Goal: Obtain resource: Download file/media

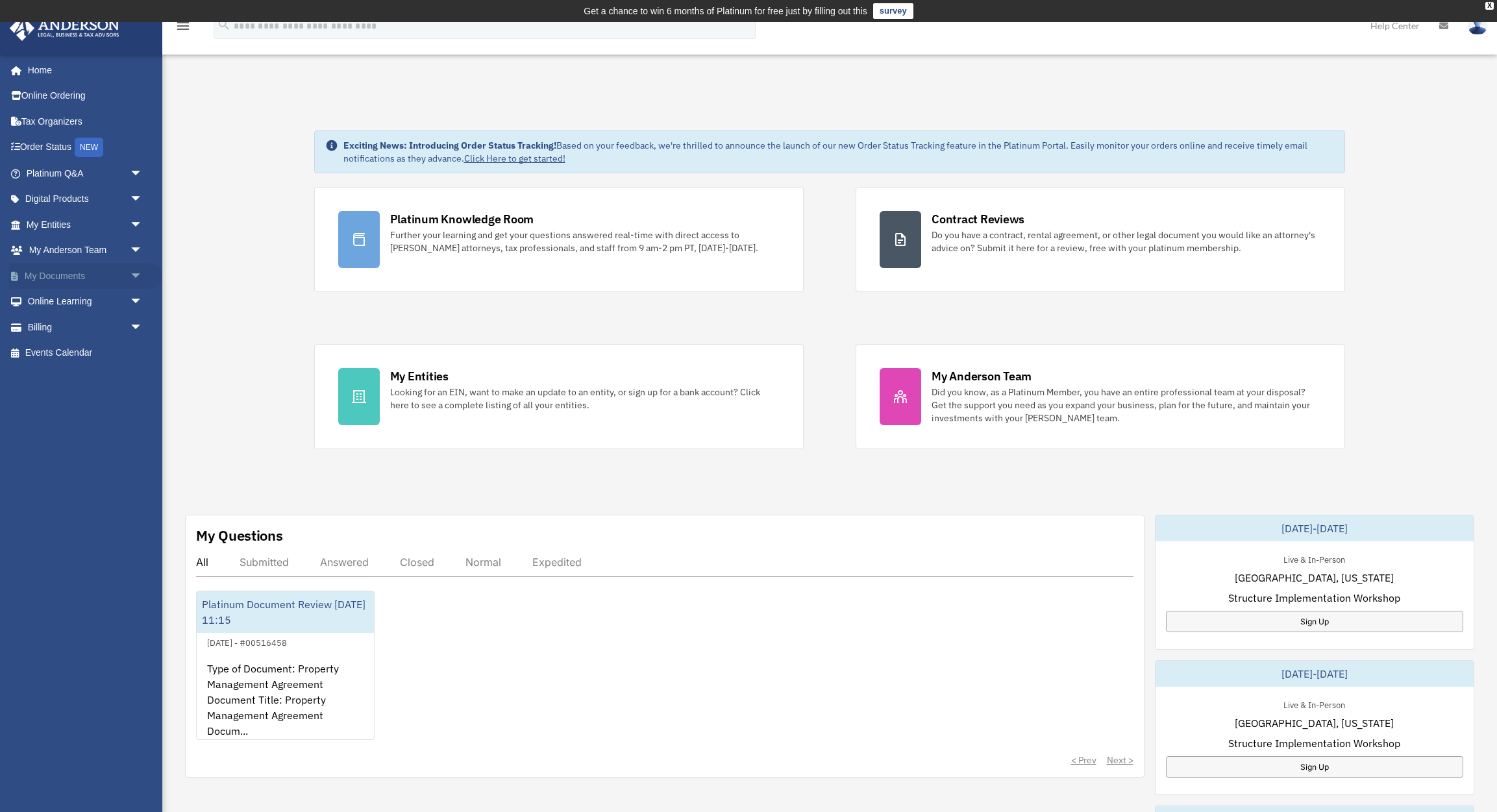
click at [81, 276] on link "My Documents arrow_drop_down" at bounding box center [86, 276] width 153 height 26
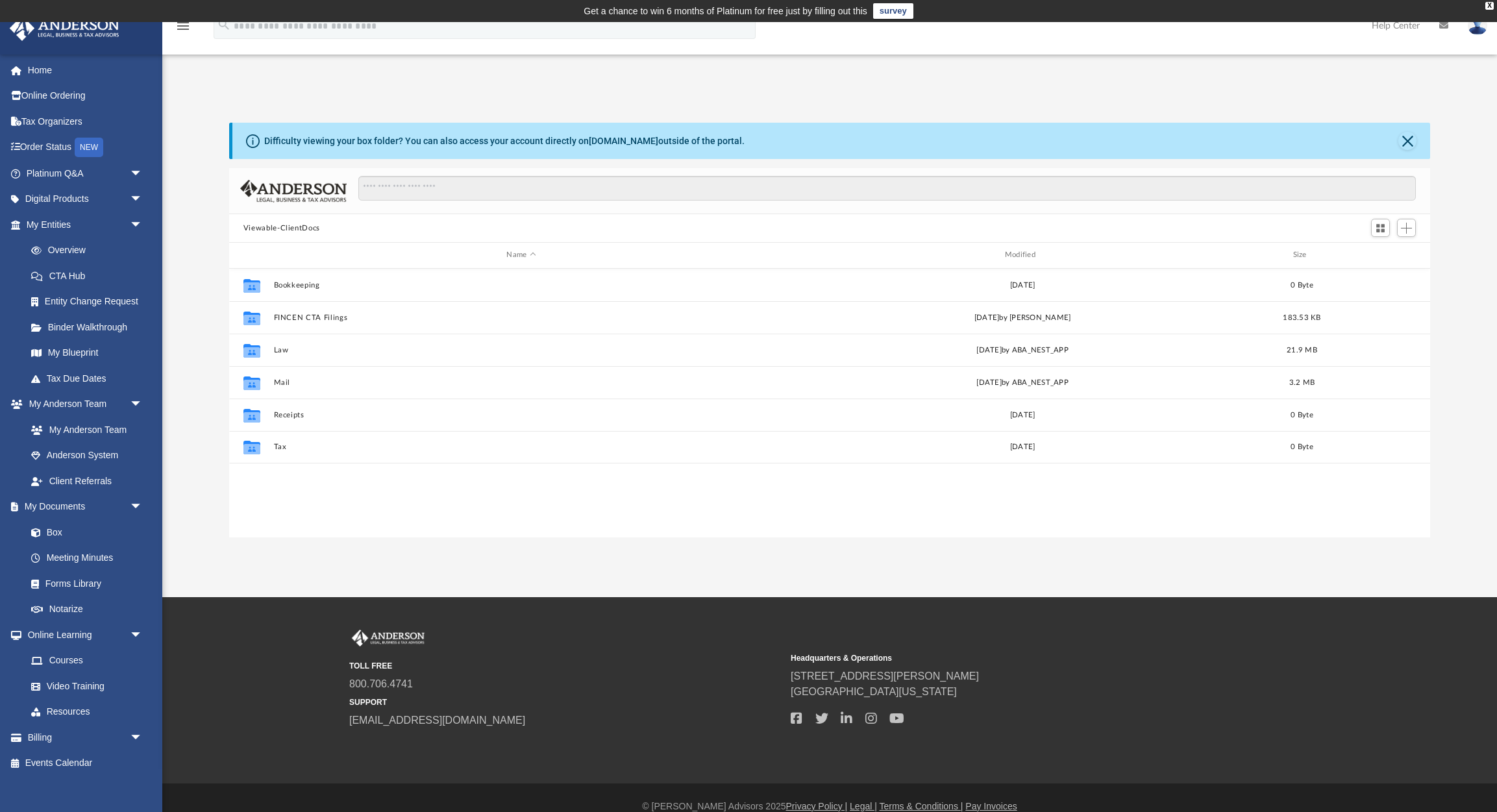
scroll to position [295, 1202]
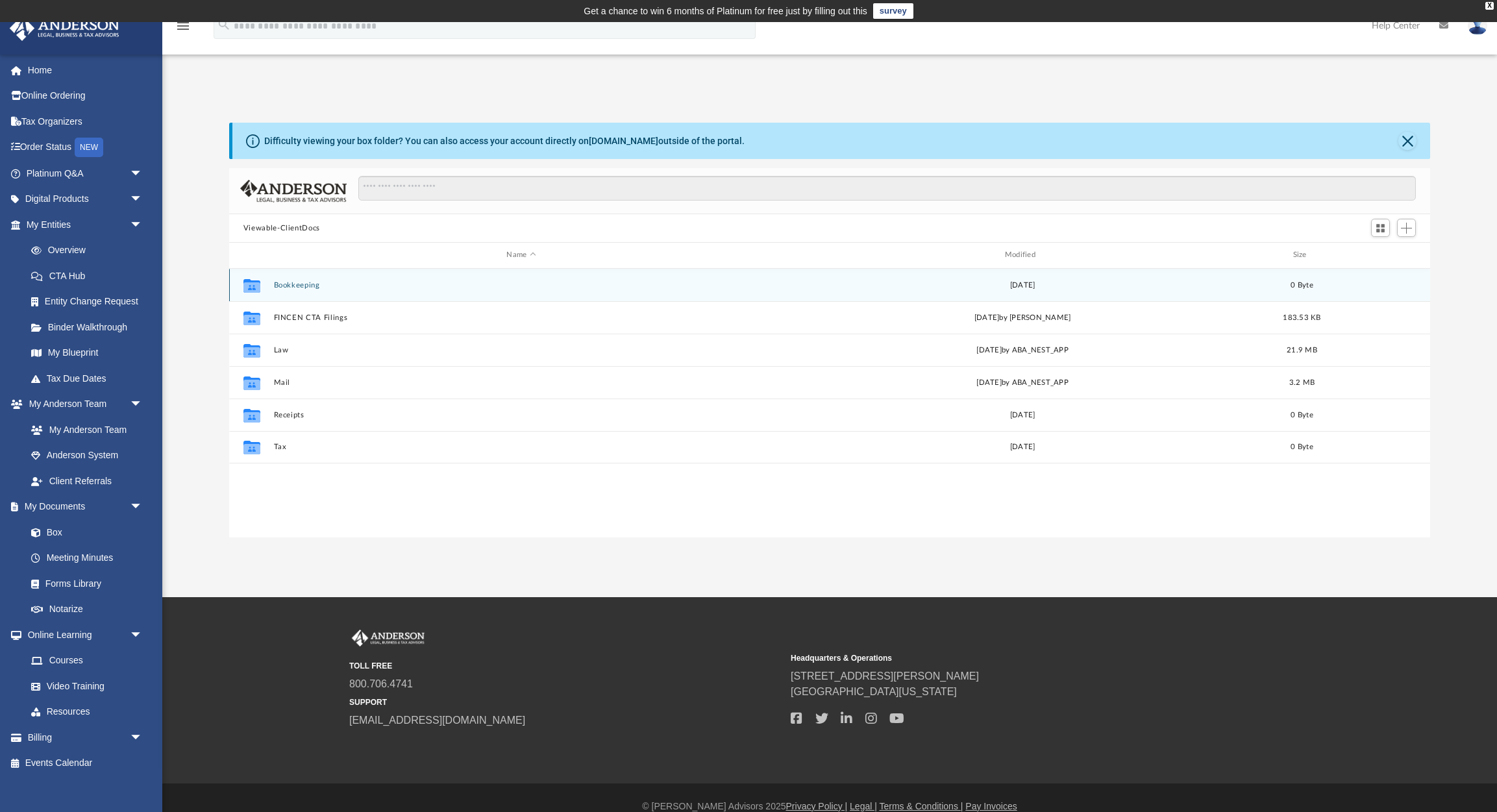
click at [287, 286] on button "Bookkeeping" at bounding box center [521, 285] width 496 height 8
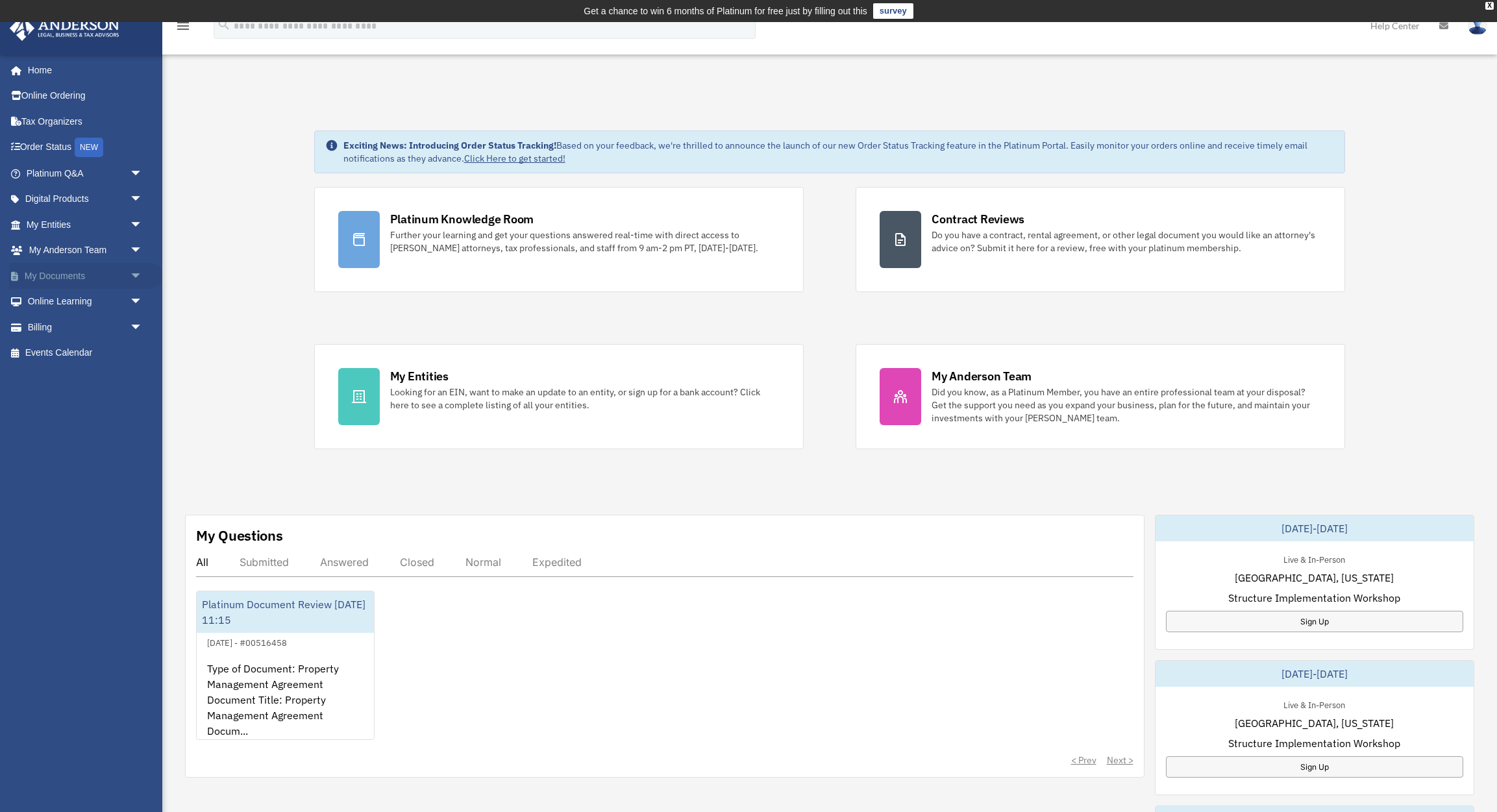
click at [71, 273] on link "My Documents arrow_drop_down" at bounding box center [86, 276] width 153 height 26
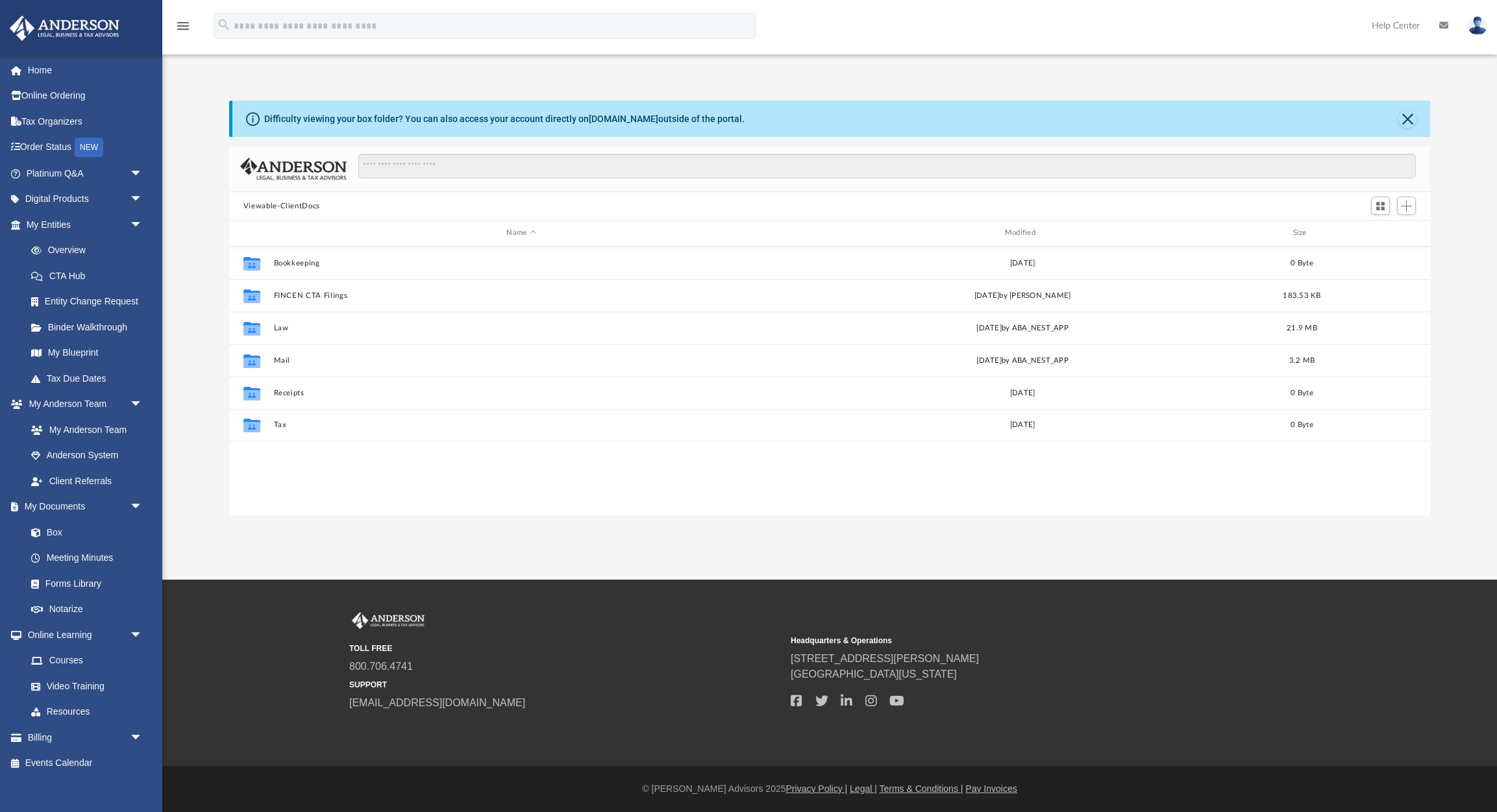
scroll to position [295, 1202]
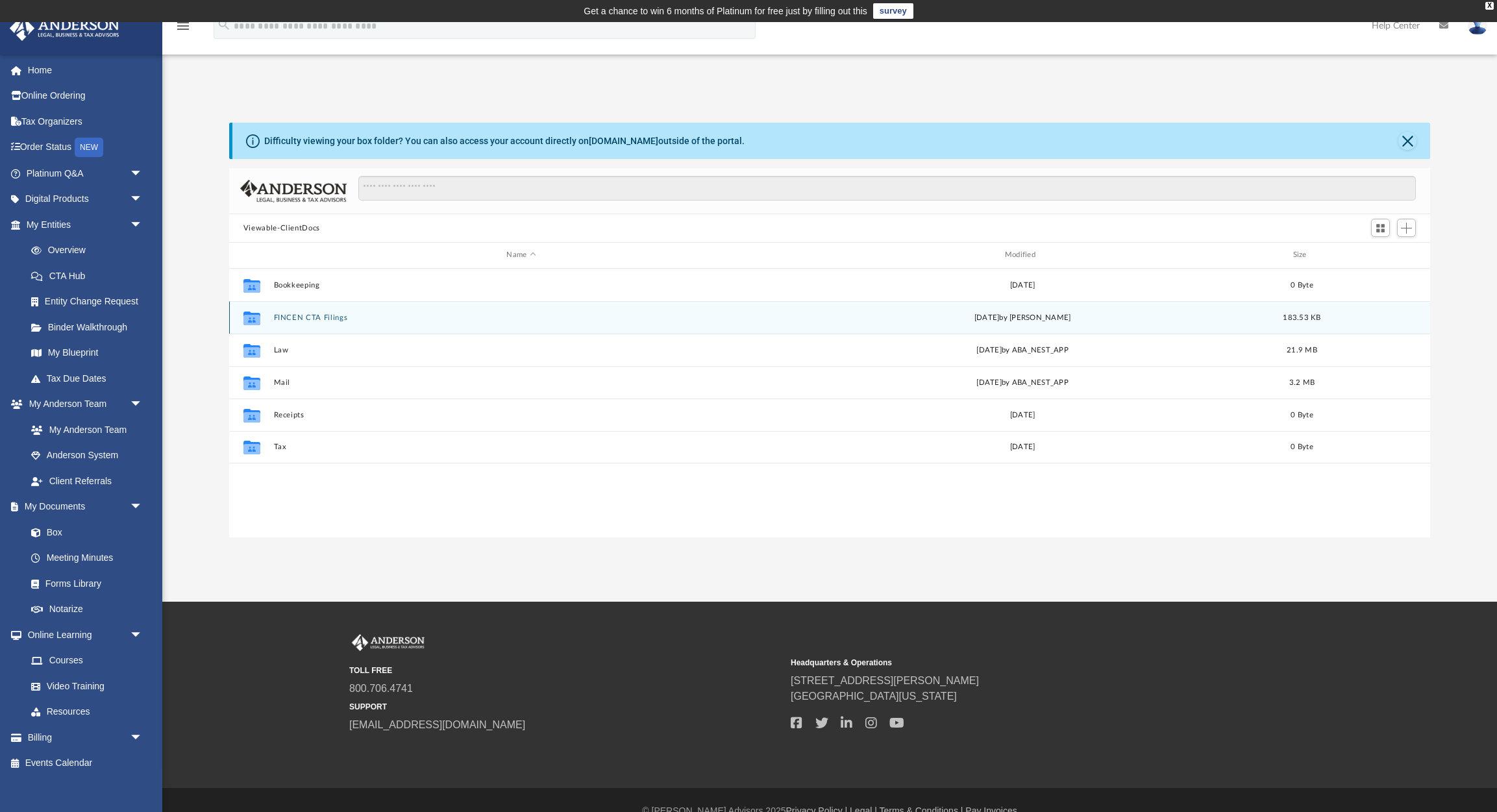
click at [337, 317] on button "FINCEN CTA Filings" at bounding box center [521, 318] width 496 height 8
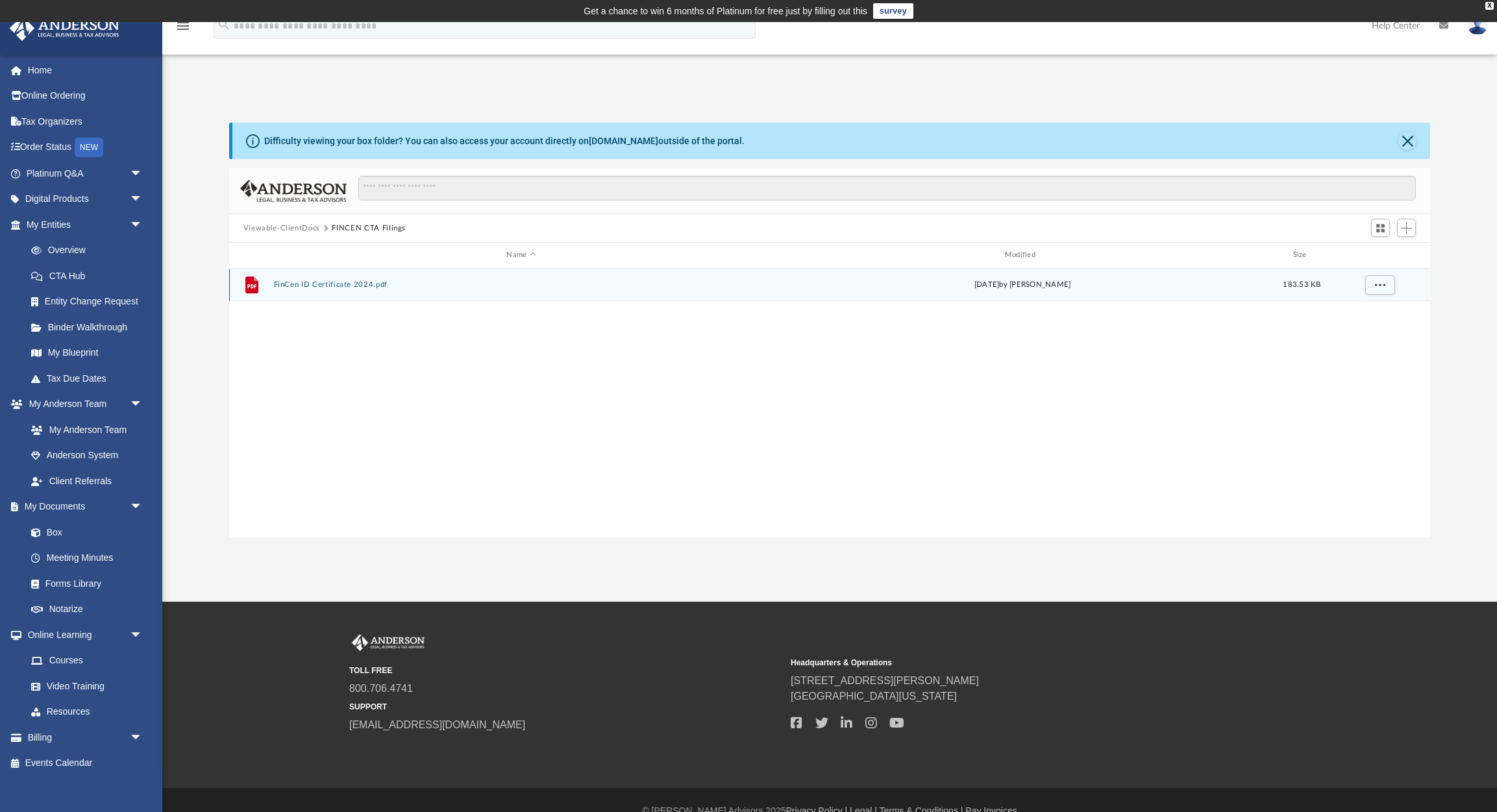
click at [350, 285] on button "FinCen ID Certificate 2024.pdf" at bounding box center [521, 284] width 496 height 8
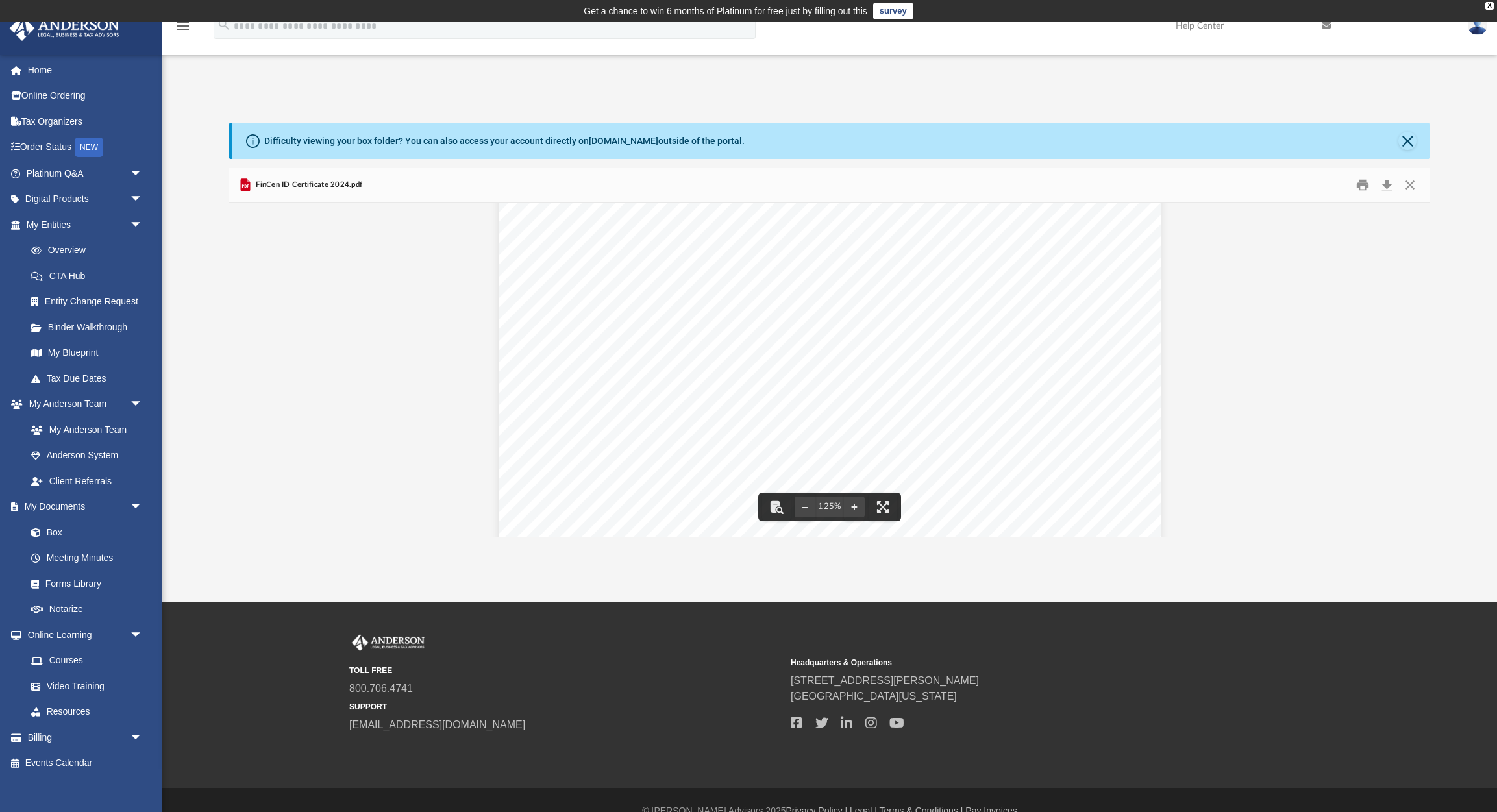
scroll to position [160, 0]
click at [1361, 184] on button "Print" at bounding box center [1363, 185] width 26 height 20
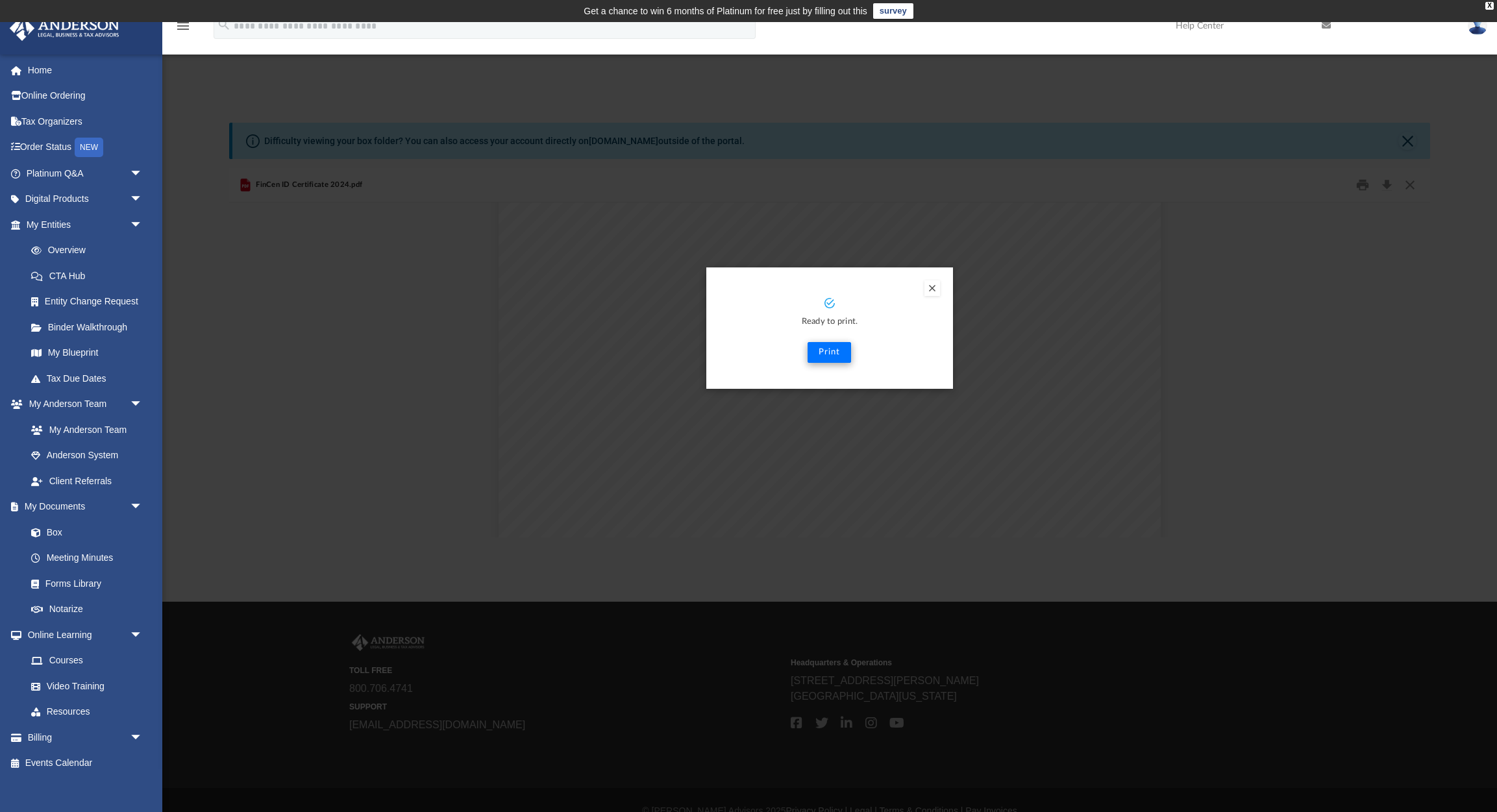
click at [835, 349] on button "Print" at bounding box center [829, 352] width 43 height 21
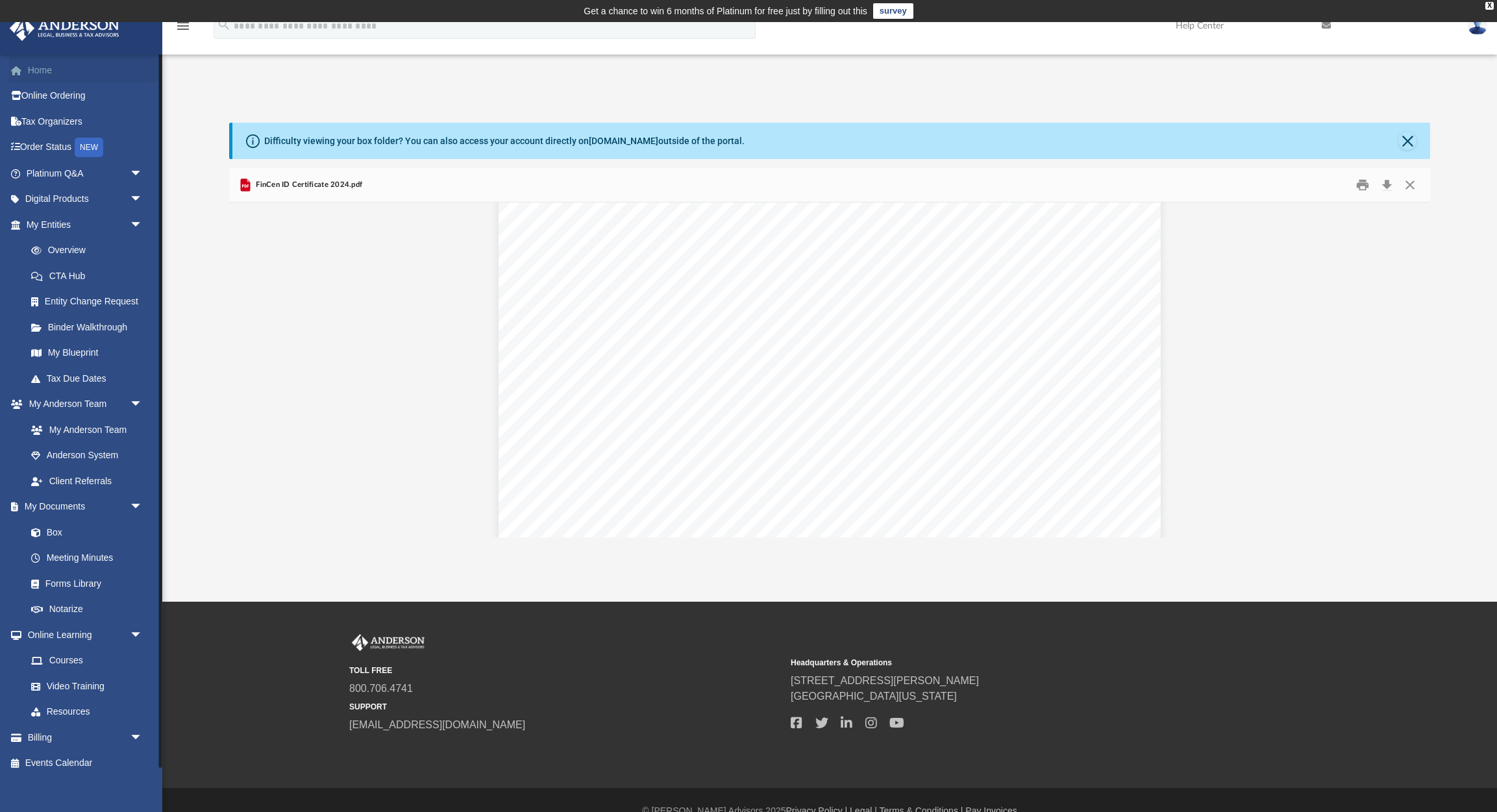
scroll to position [0, 0]
click at [38, 70] on link "Home" at bounding box center [86, 70] width 153 height 26
